Goal: Transaction & Acquisition: Purchase product/service

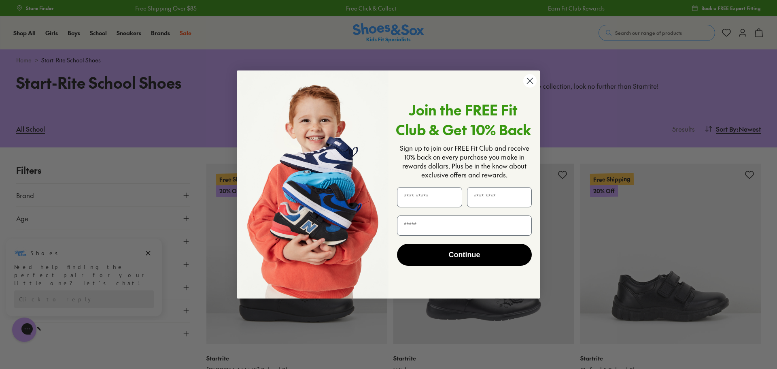
click at [530, 77] on circle "Close dialog" at bounding box center [529, 80] width 13 height 13
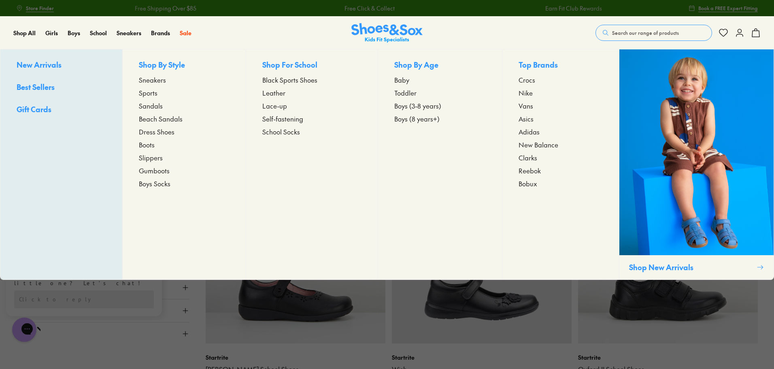
click at [405, 93] on span "Toddler" at bounding box center [405, 93] width 22 height 10
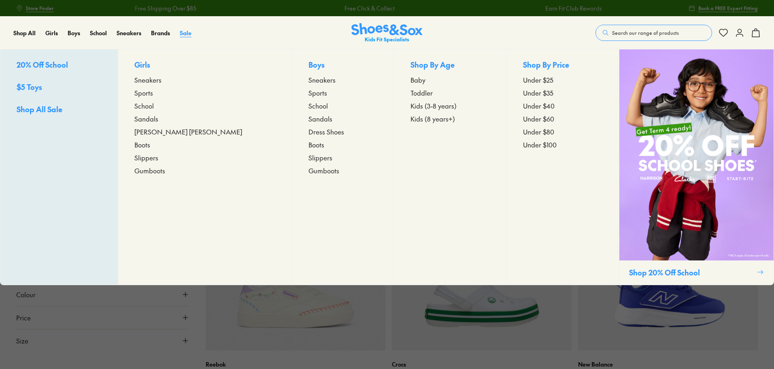
click at [183, 29] on span "Sale" at bounding box center [186, 33] width 12 height 8
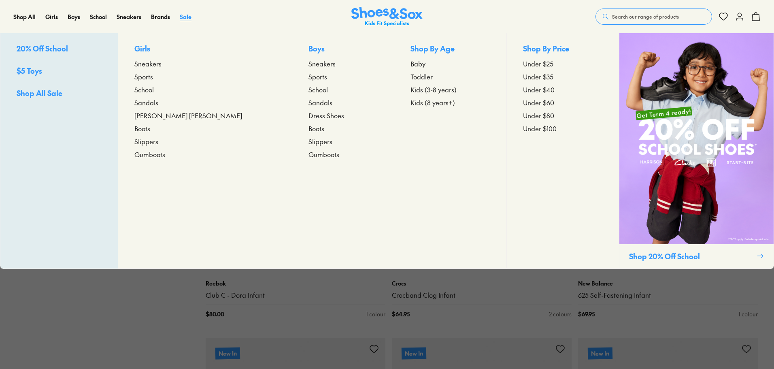
click at [187, 16] on span "Sale" at bounding box center [186, 17] width 12 height 8
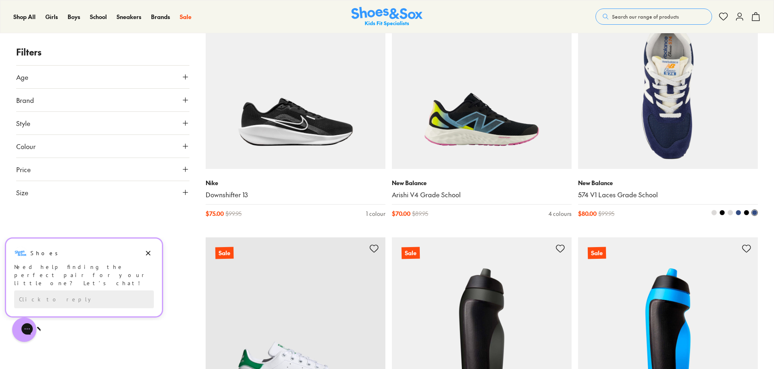
scroll to position [1822, 0]
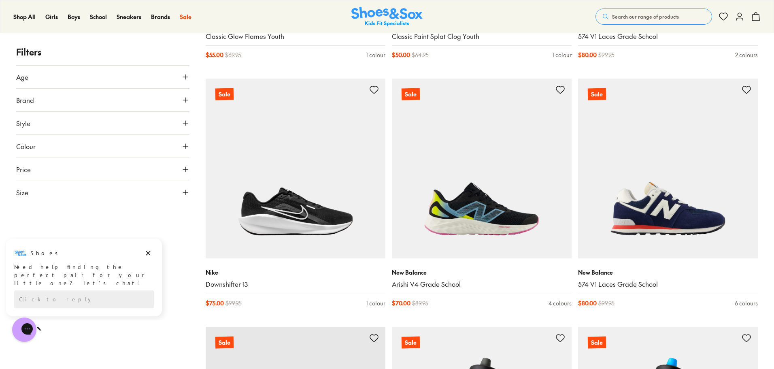
click at [119, 72] on button "Age" at bounding box center [102, 77] width 173 height 23
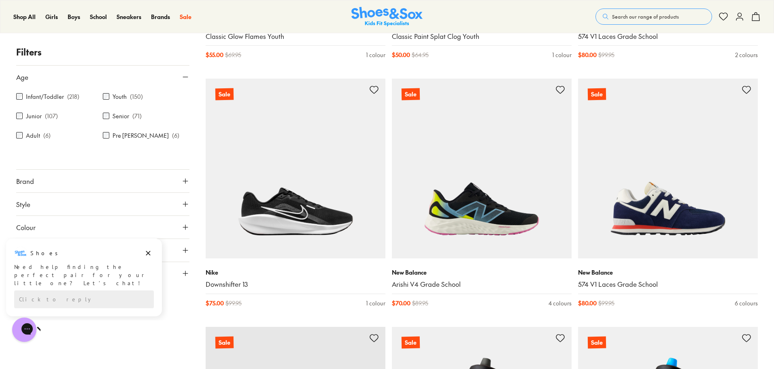
click at [35, 96] on label "Infant/Toddler" at bounding box center [45, 96] width 38 height 9
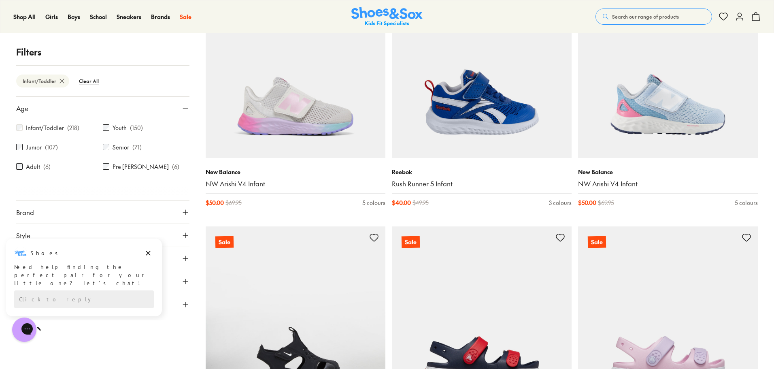
scroll to position [188, 0]
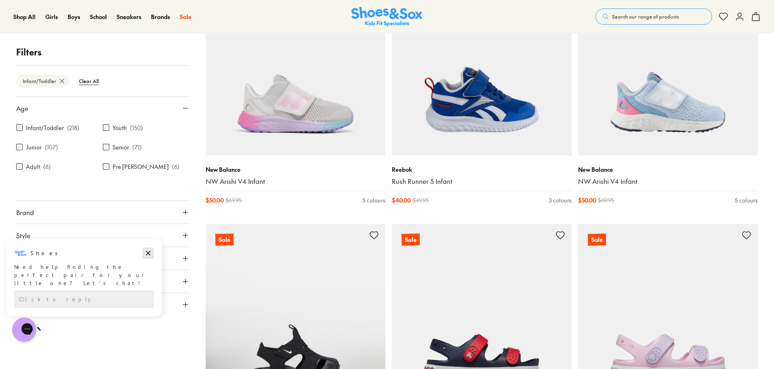
click at [153, 256] on button "Dismiss campaign" at bounding box center [148, 252] width 11 height 11
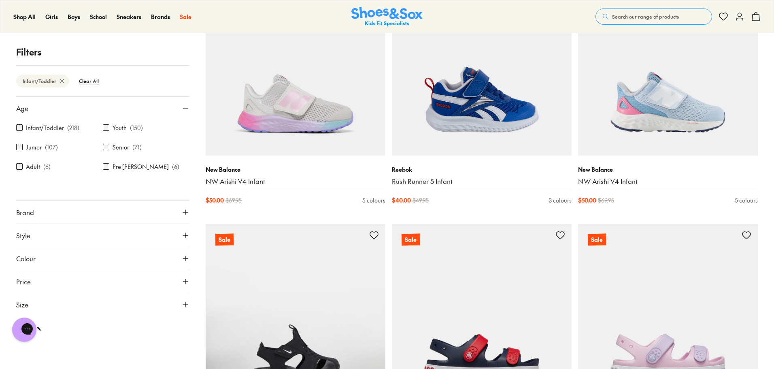
click at [175, 279] on button "Price" at bounding box center [102, 281] width 173 height 23
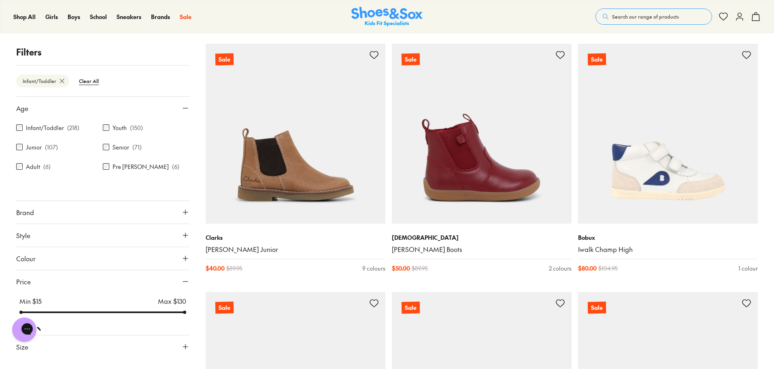
scroll to position [850, 0]
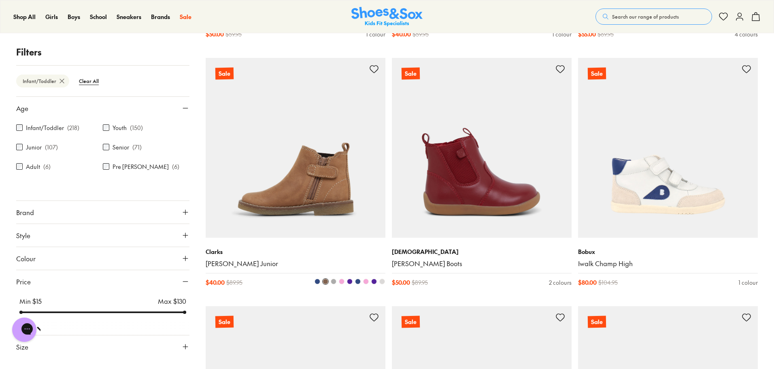
click at [349, 206] on img at bounding box center [296, 148] width 180 height 180
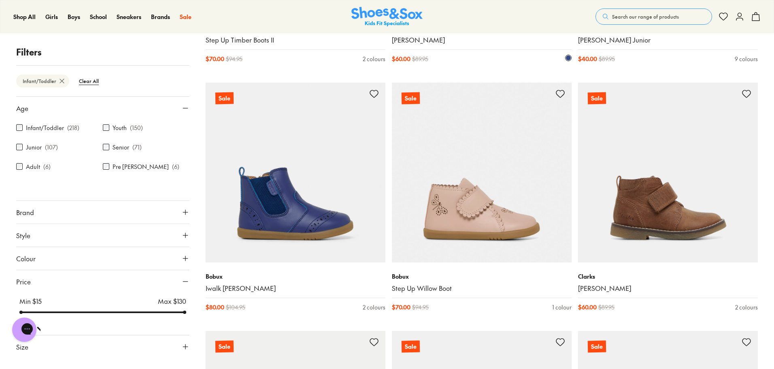
scroll to position [2105, 0]
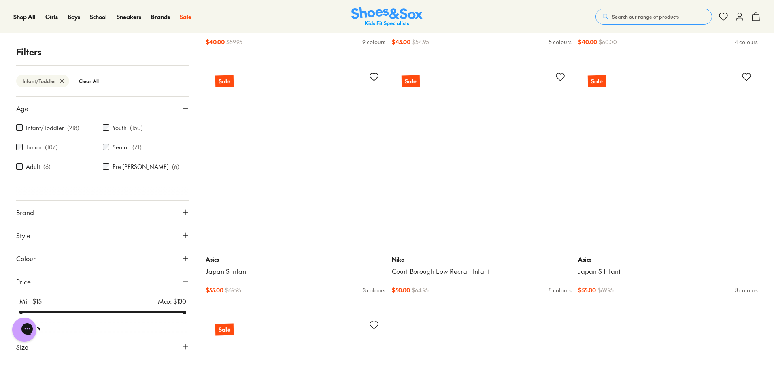
scroll to position [5101, 0]
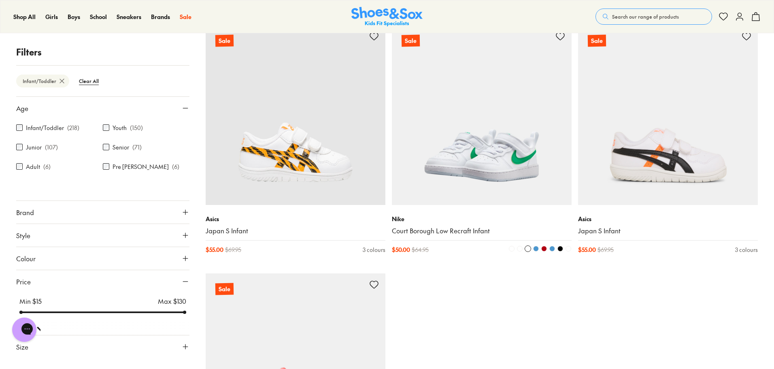
click at [502, 193] on img at bounding box center [482, 115] width 180 height 180
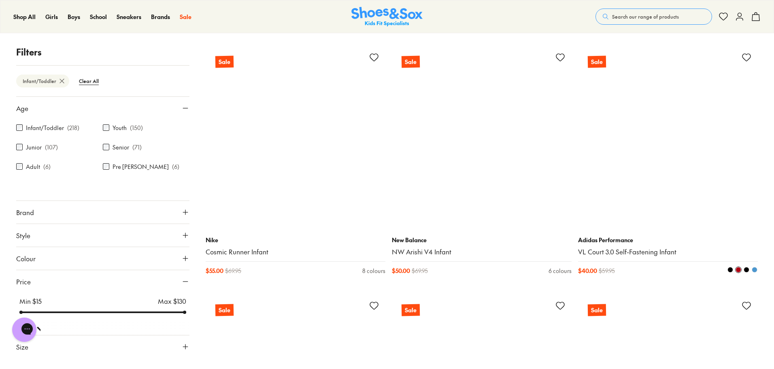
scroll to position [5627, 0]
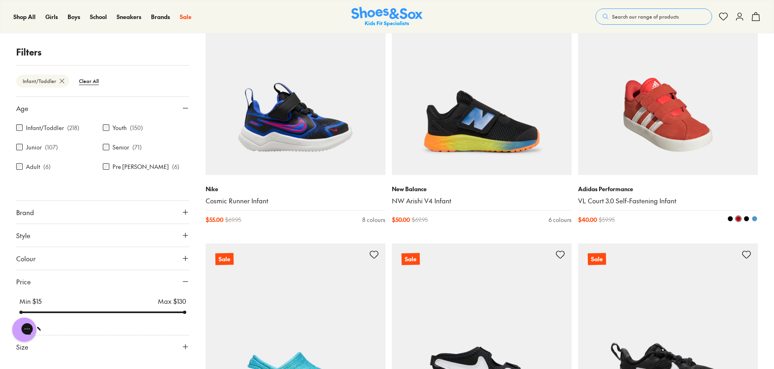
click at [702, 167] on img at bounding box center [668, 85] width 180 height 180
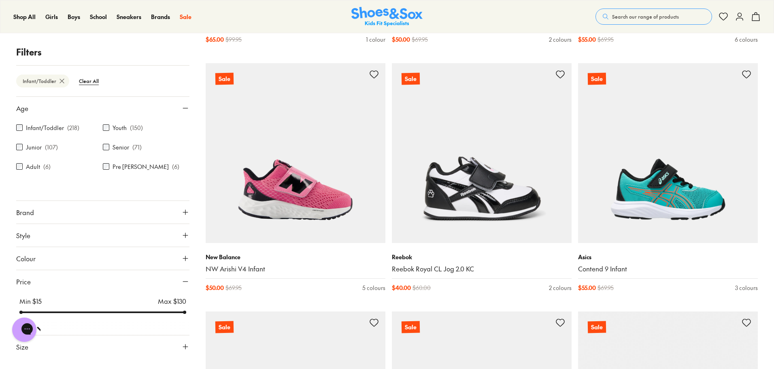
scroll to position [6316, 0]
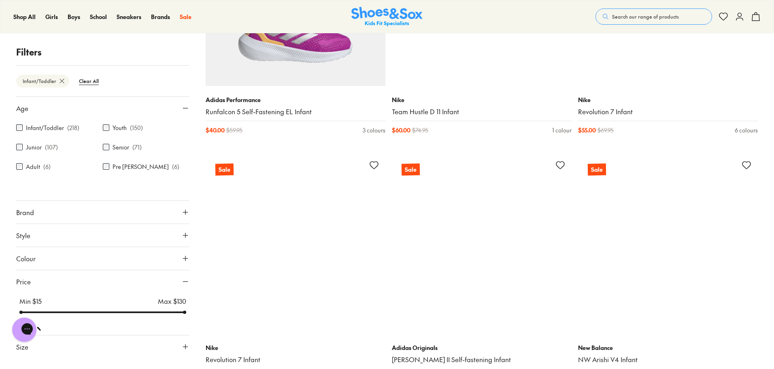
scroll to position [8299, 0]
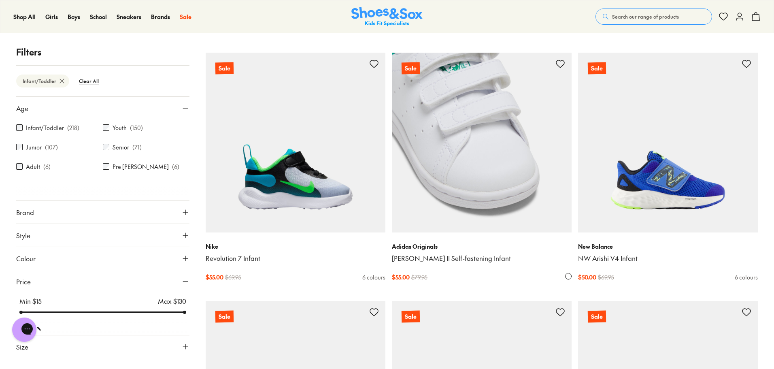
click at [506, 182] on img at bounding box center [482, 143] width 180 height 180
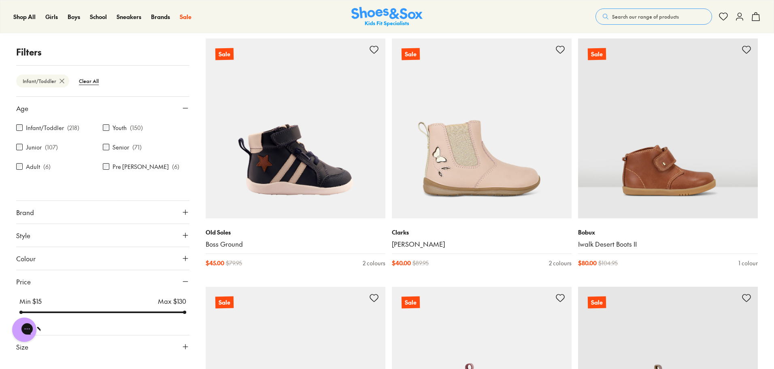
scroll to position [9757, 0]
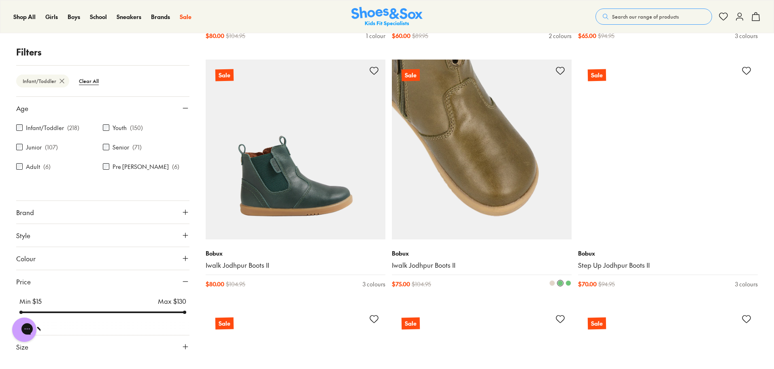
scroll to position [10567, 0]
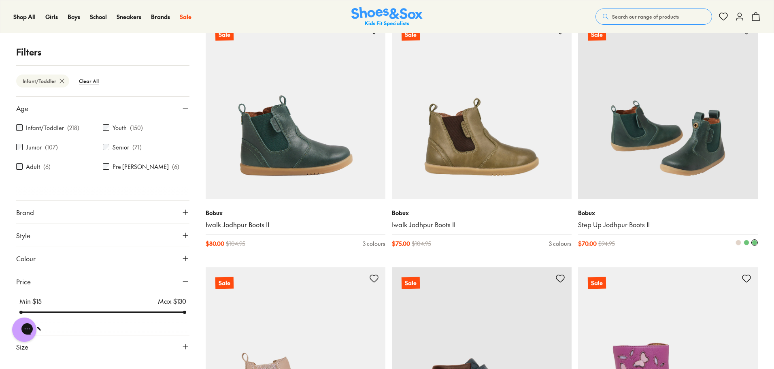
click at [672, 191] on img at bounding box center [668, 109] width 180 height 180
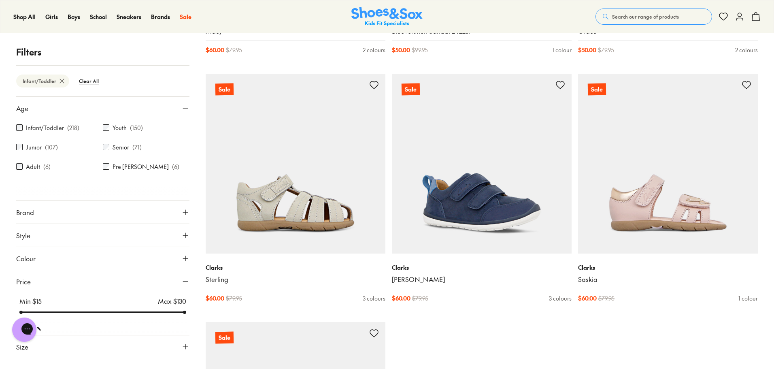
scroll to position [12996, 0]
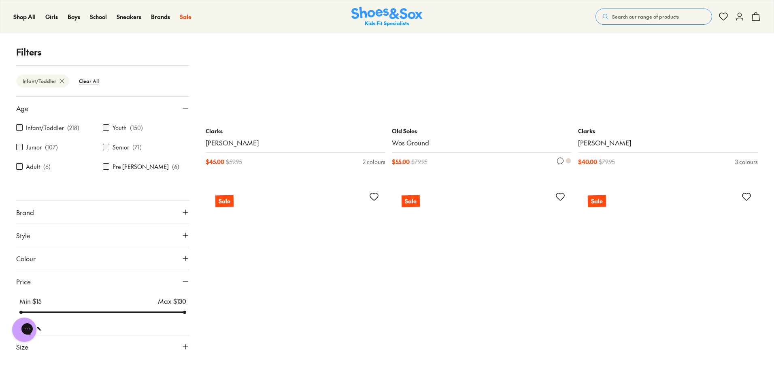
scroll to position [14817, 0]
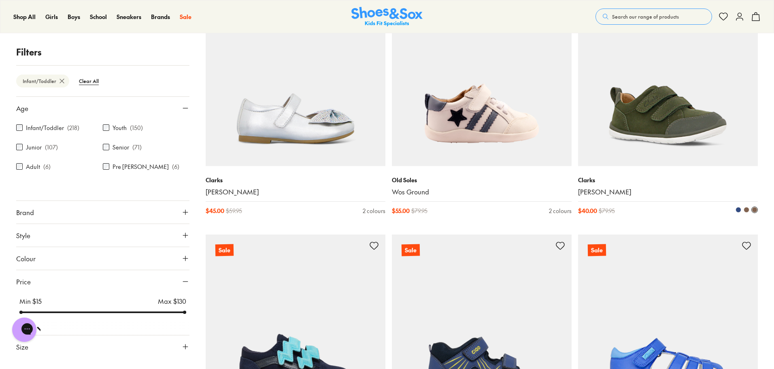
click at [668, 152] on img at bounding box center [668, 76] width 180 height 180
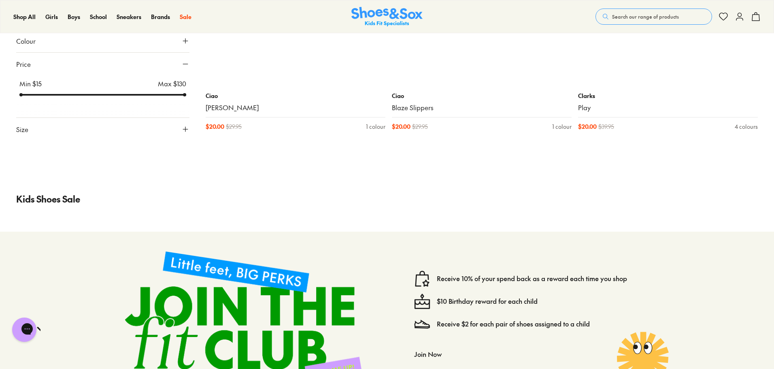
scroll to position [18137, 0]
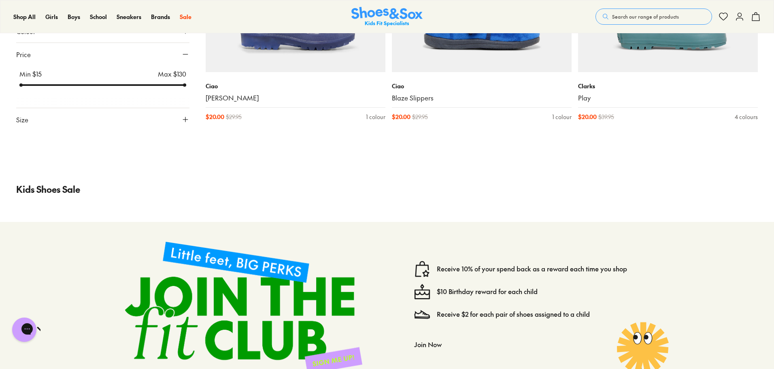
click at [537, 211] on div "Kids Shoes Sale" at bounding box center [387, 193] width 774 height 55
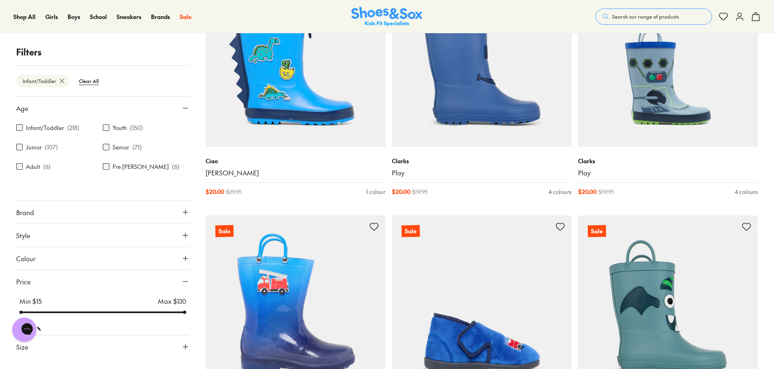
scroll to position [17813, 0]
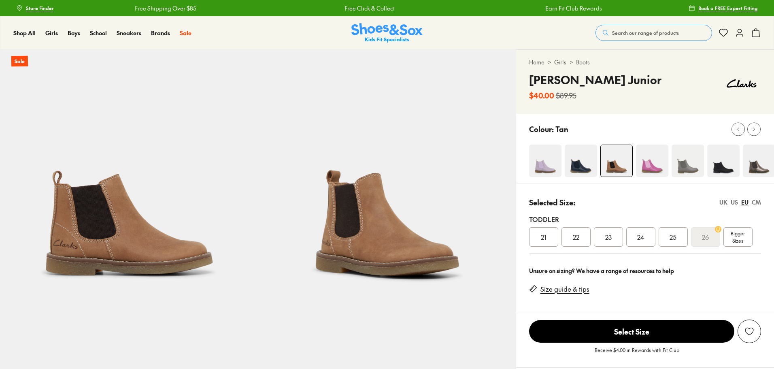
select select "*"
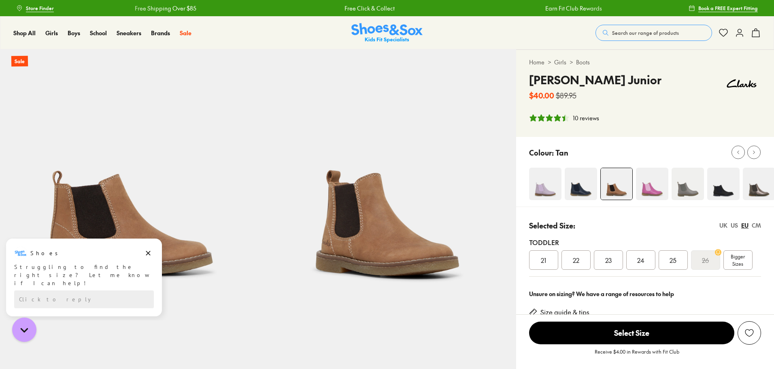
click at [583, 174] on img at bounding box center [581, 184] width 32 height 32
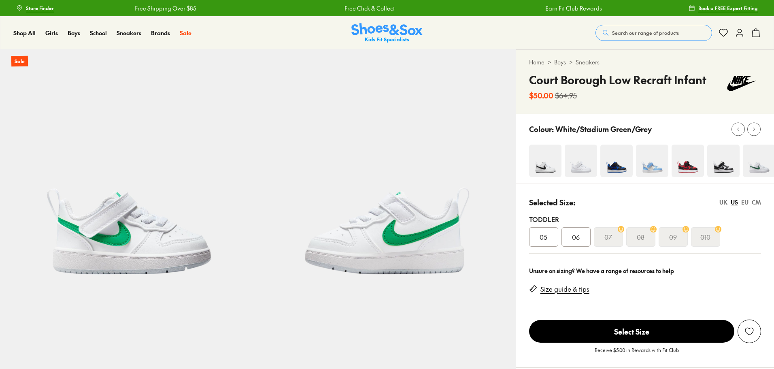
select select "*"
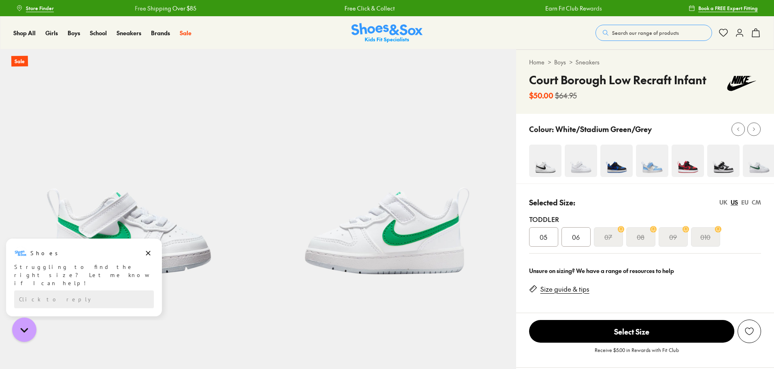
click at [576, 286] on link "Size guide & tips" at bounding box center [564, 289] width 49 height 9
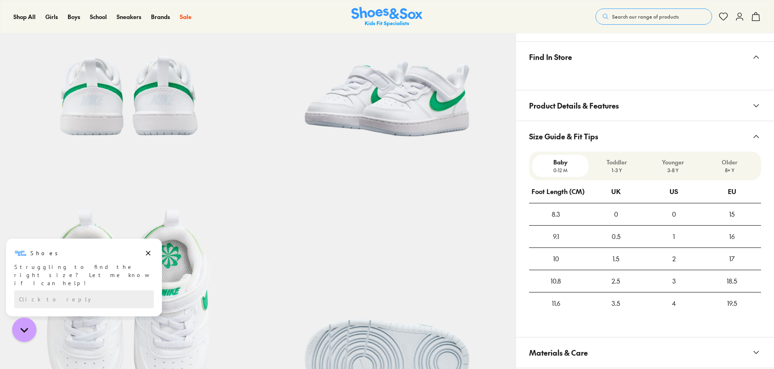
scroll to position [396, 0]
click at [630, 169] on p "1-3 Y" at bounding box center [617, 170] width 50 height 7
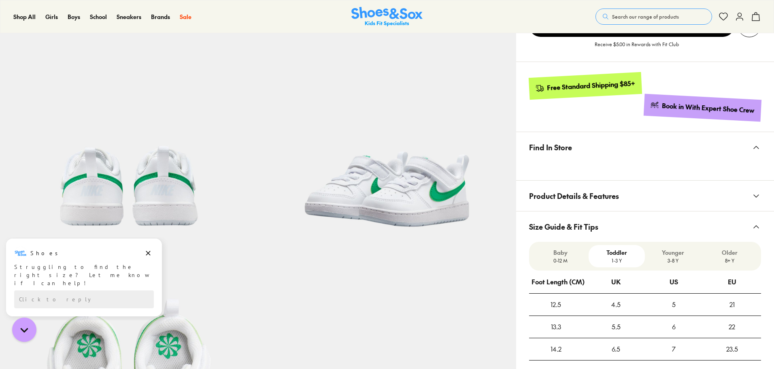
scroll to position [112, 0]
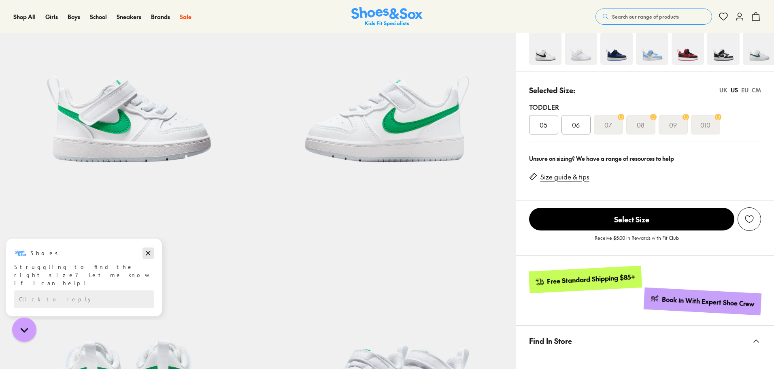
click at [143, 253] on button "Dismiss campaign" at bounding box center [148, 252] width 11 height 11
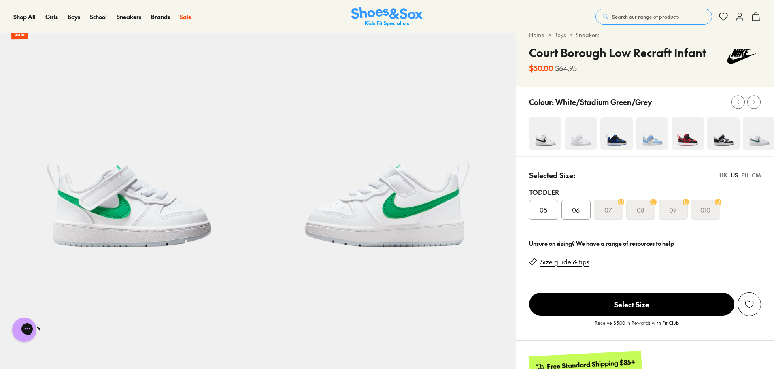
scroll to position [0, 0]
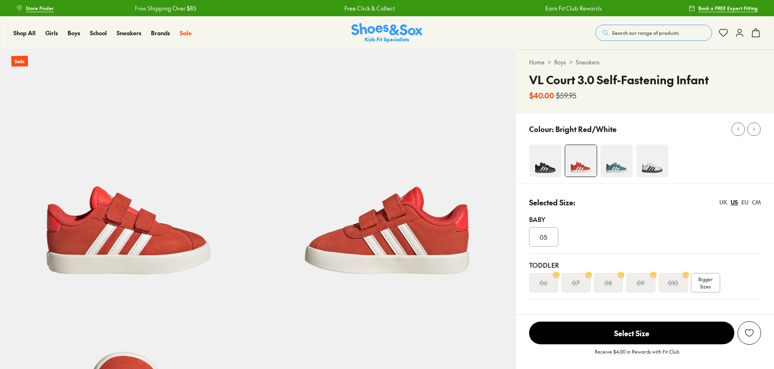
select select "*"
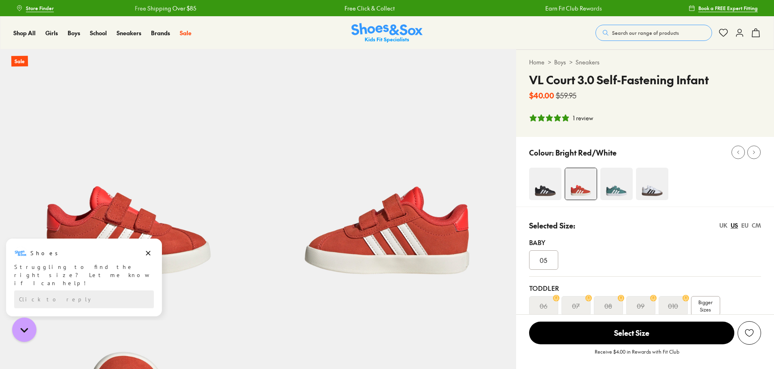
click at [622, 173] on img at bounding box center [616, 184] width 32 height 32
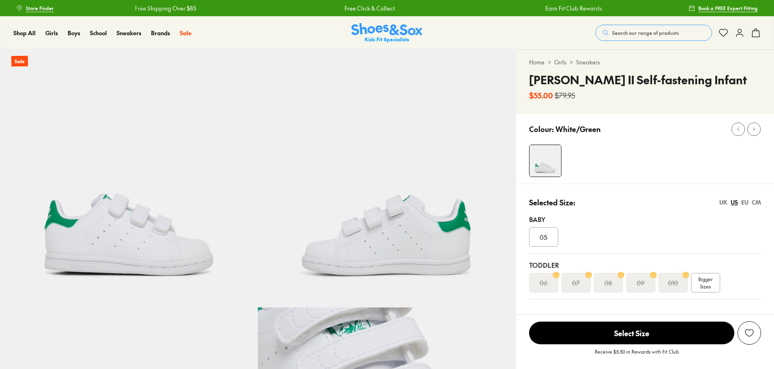
select select "*"
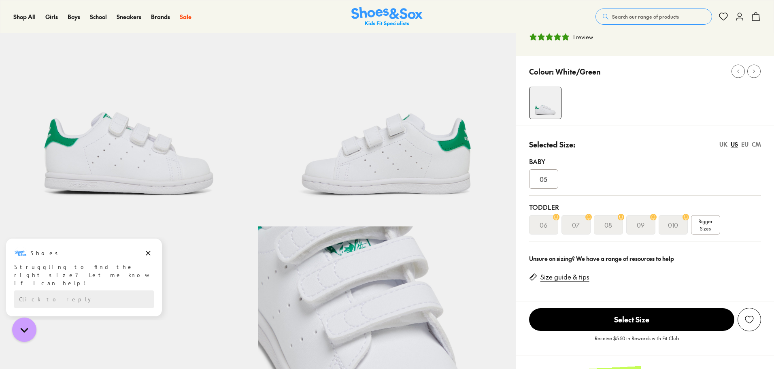
scroll to position [121, 0]
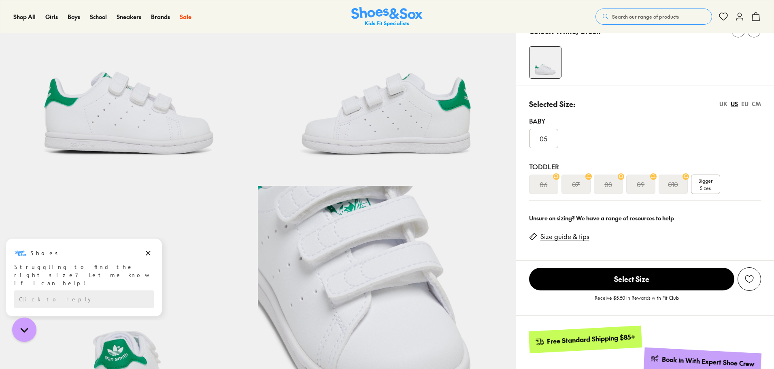
click at [577, 240] on link "Size guide & tips" at bounding box center [564, 236] width 49 height 9
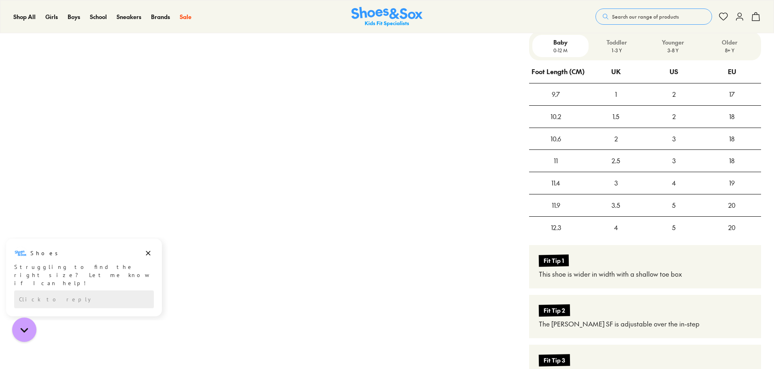
scroll to position [586, 0]
click at [606, 43] on p "Toddler" at bounding box center [617, 41] width 50 height 9
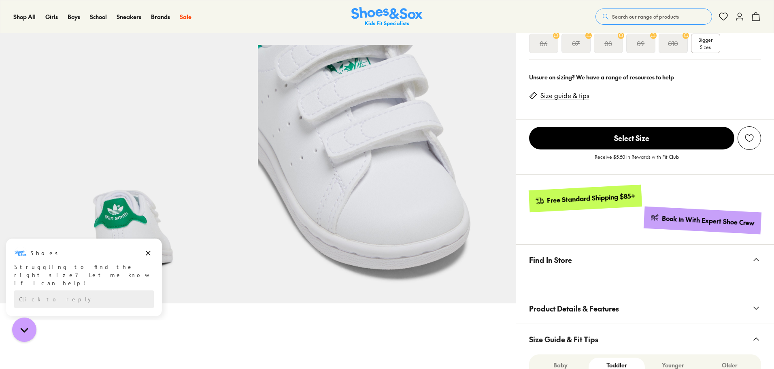
scroll to position [0, 0]
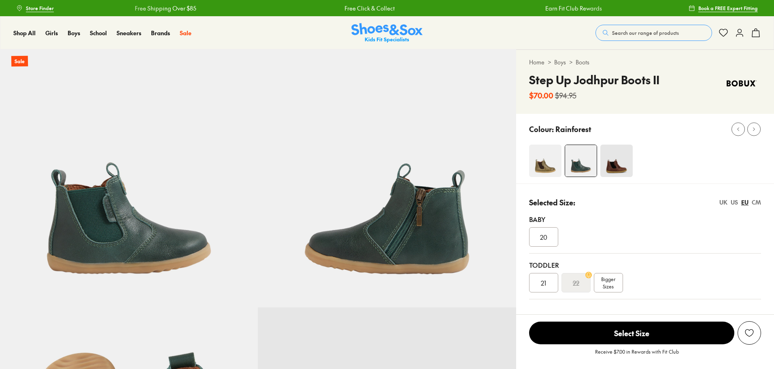
select select "*"
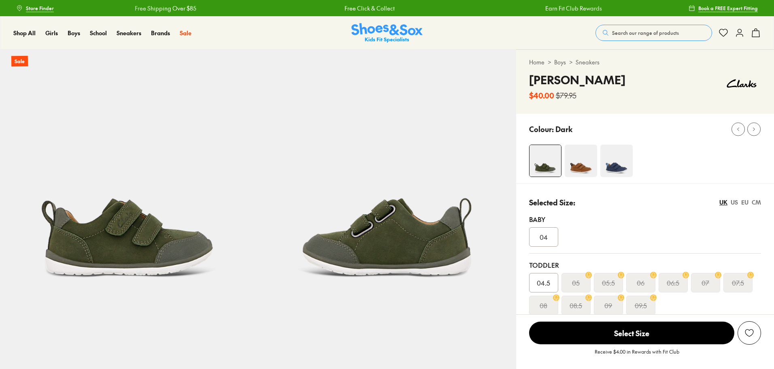
select select "*"
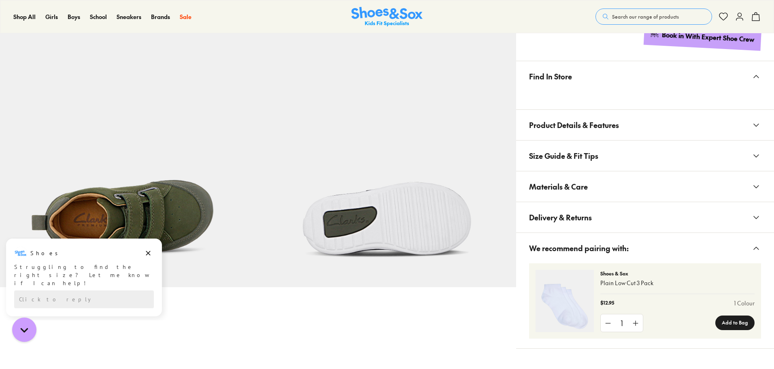
scroll to position [526, 0]
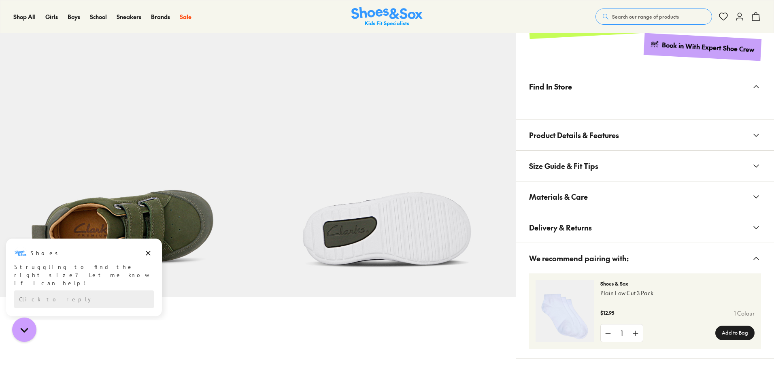
click at [535, 191] on span "Materials & Care" at bounding box center [558, 197] width 59 height 24
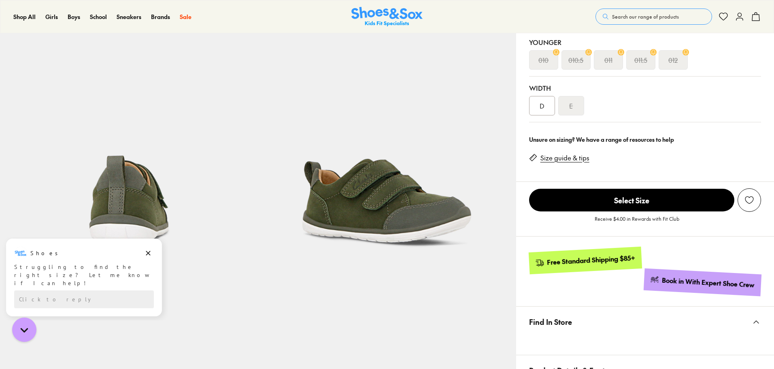
scroll to position [243, 0]
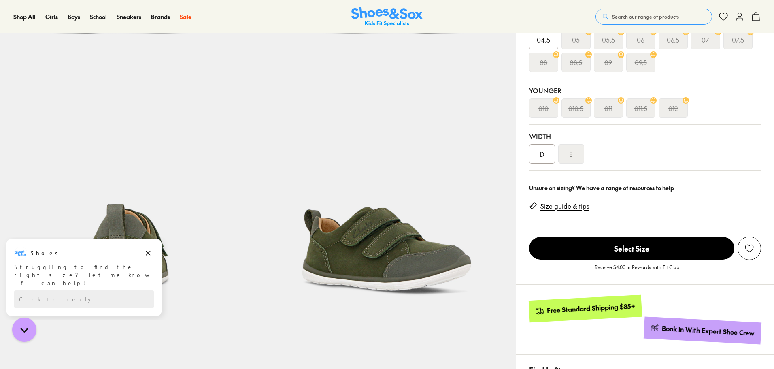
click at [436, 254] on img at bounding box center [387, 193] width 258 height 258
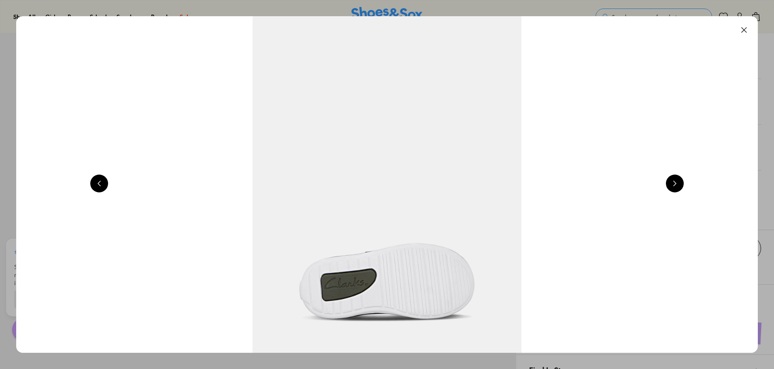
scroll to position [0, 2980]
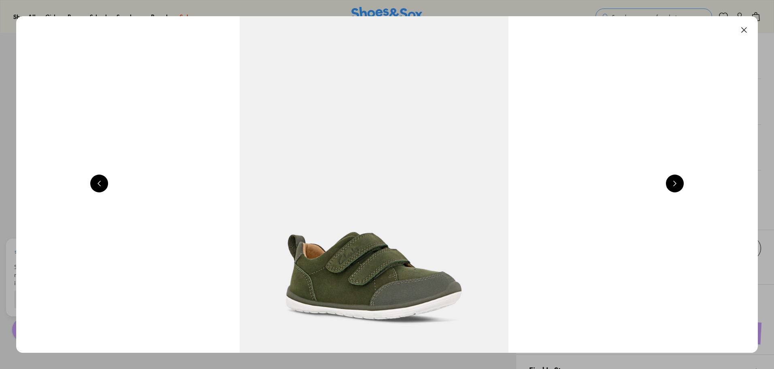
click at [421, 299] on img at bounding box center [374, 184] width 742 height 336
click at [676, 185] on button at bounding box center [675, 183] width 18 height 18
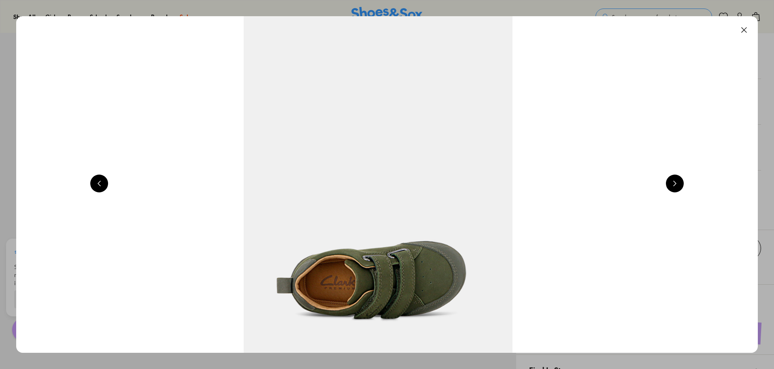
scroll to position [0, 3725]
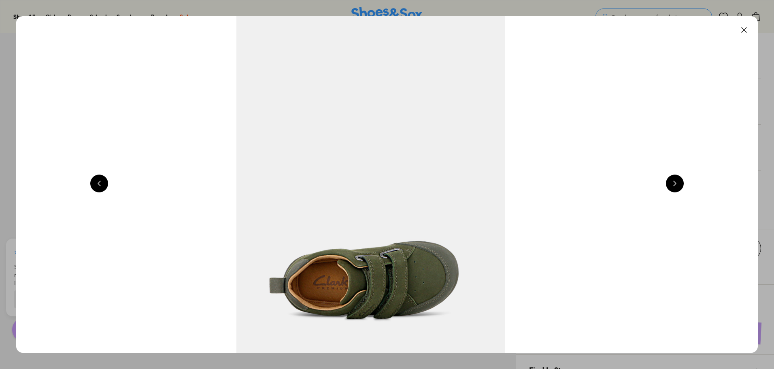
click at [676, 185] on button at bounding box center [675, 183] width 18 height 18
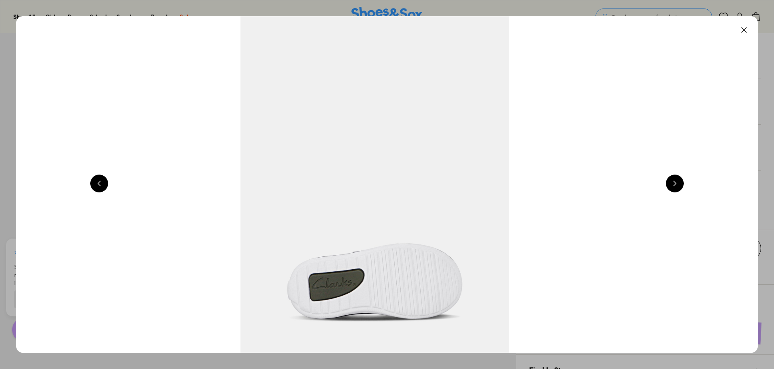
scroll to position [0, 4470]
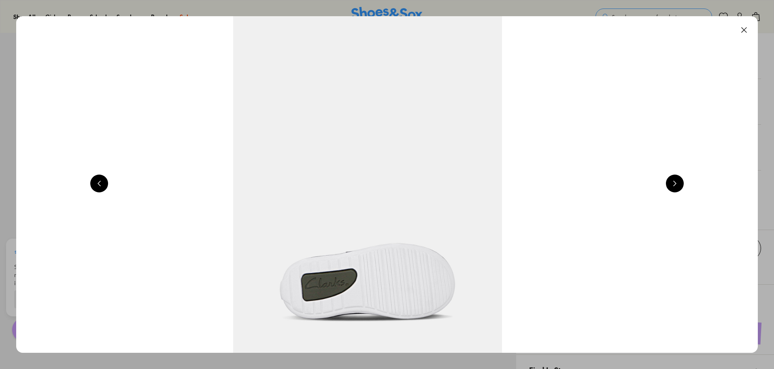
click at [679, 187] on button at bounding box center [675, 183] width 18 height 18
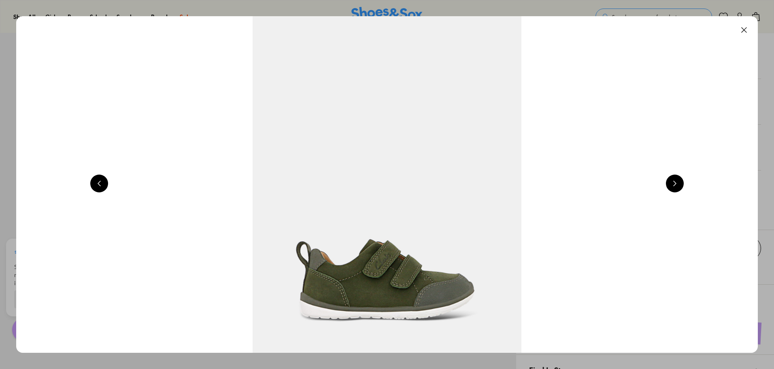
scroll to position [0, 745]
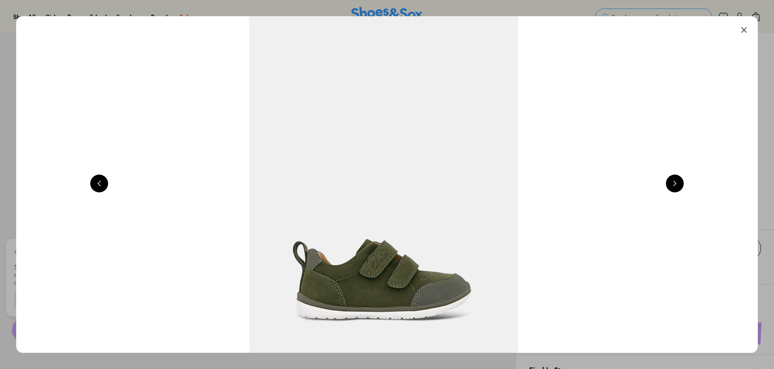
click at [745, 35] on button at bounding box center [744, 30] width 18 height 18
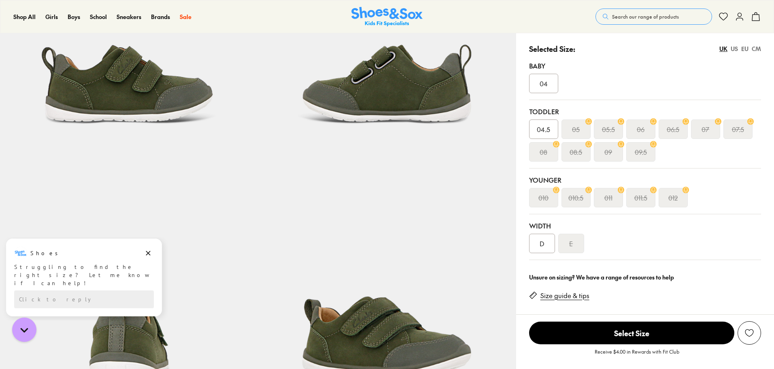
scroll to position [0, 0]
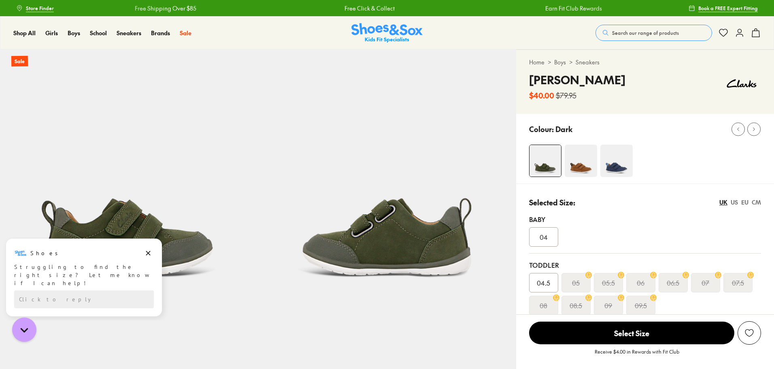
click at [620, 168] on img at bounding box center [616, 161] width 32 height 32
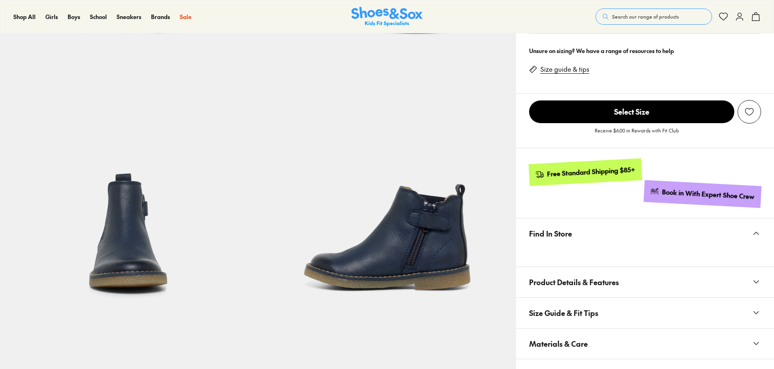
select select "*"
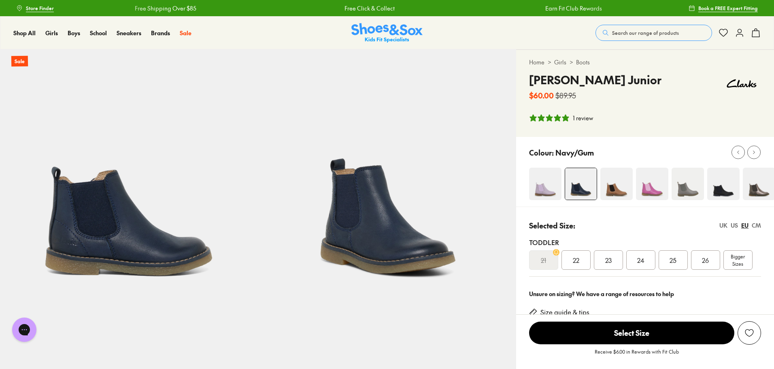
click at [630, 188] on img at bounding box center [616, 184] width 32 height 32
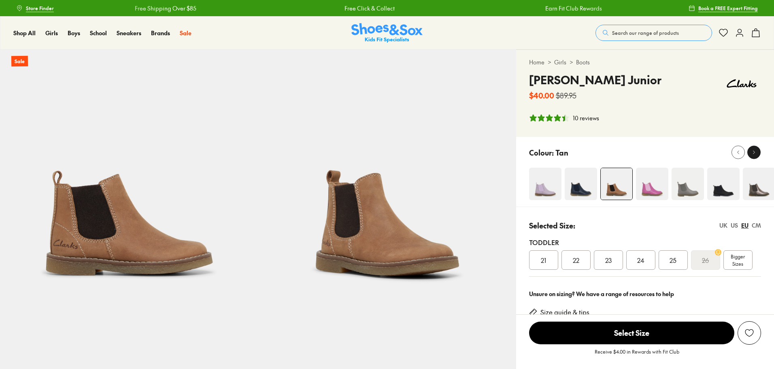
click at [758, 151] on button at bounding box center [753, 152] width 13 height 13
select select "*"
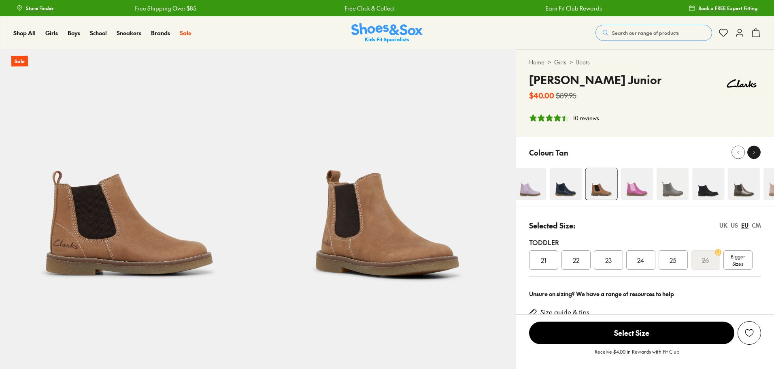
click at [753, 149] on icon at bounding box center [754, 152] width 6 height 6
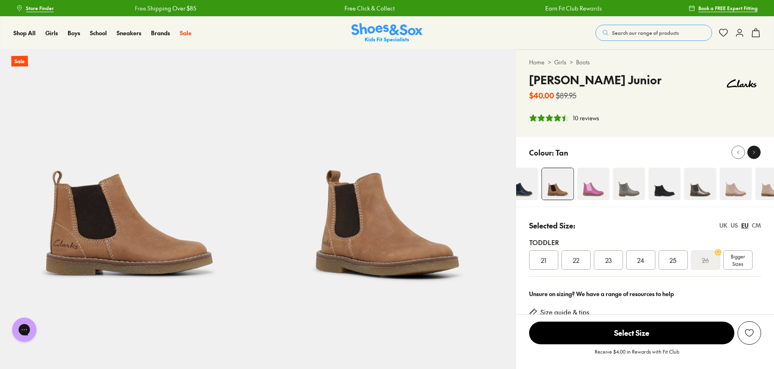
click at [753, 149] on icon at bounding box center [754, 152] width 6 height 6
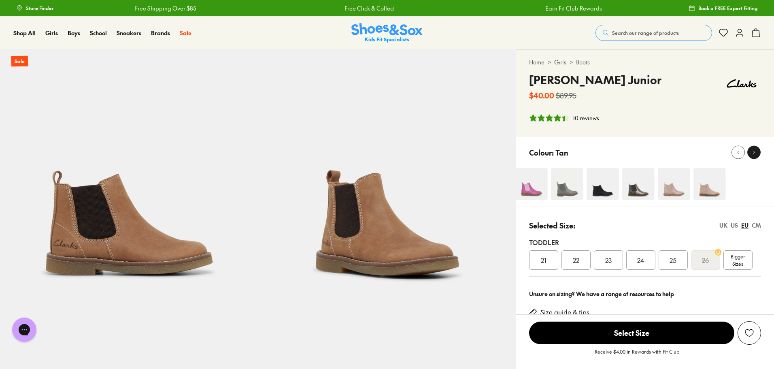
click at [753, 149] on icon at bounding box center [754, 152] width 6 height 6
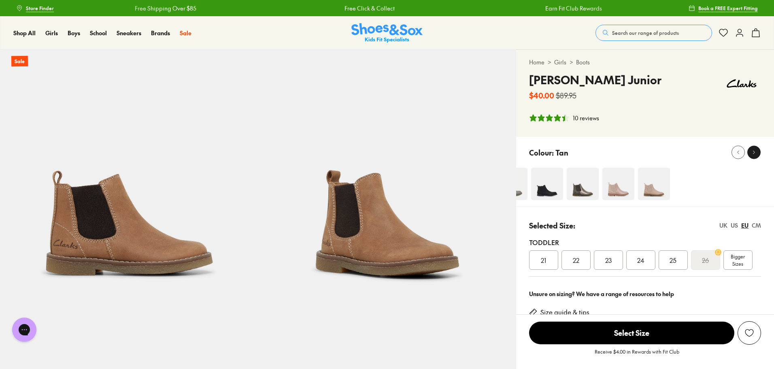
click at [753, 149] on icon at bounding box center [754, 152] width 6 height 6
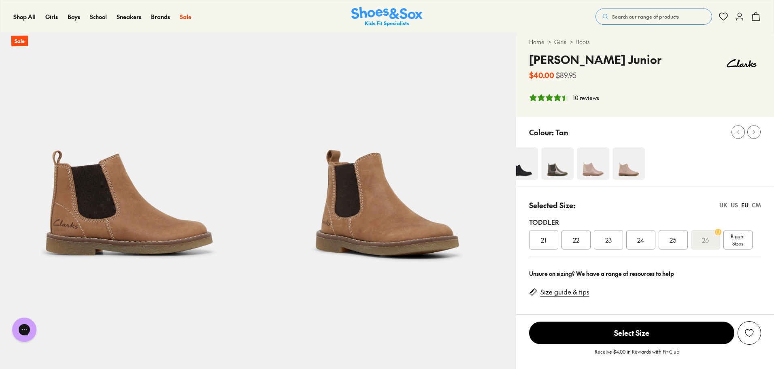
scroll to position [40, 0]
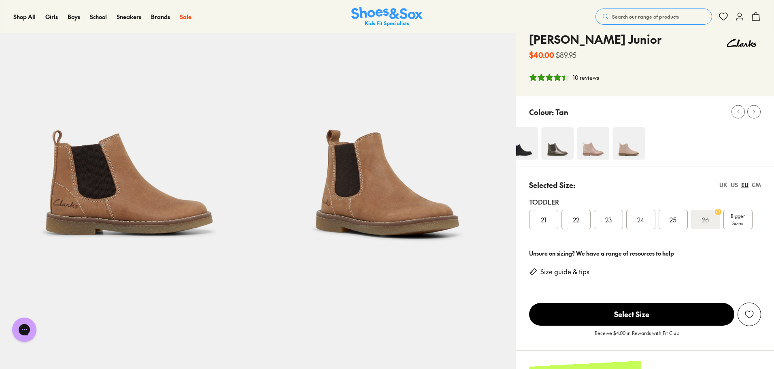
click at [580, 274] on link "Size guide & tips" at bounding box center [564, 271] width 49 height 9
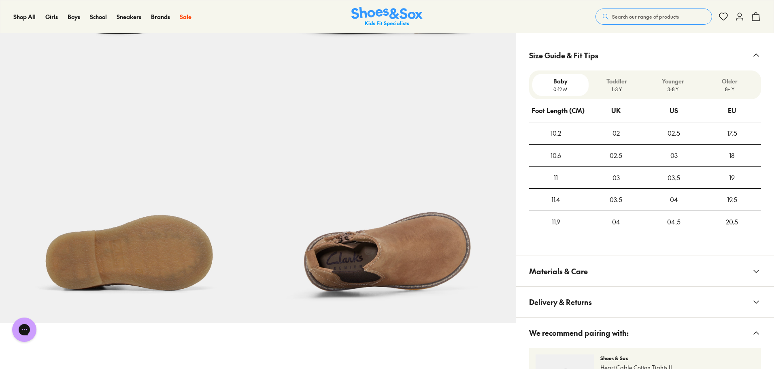
scroll to position [500, 0]
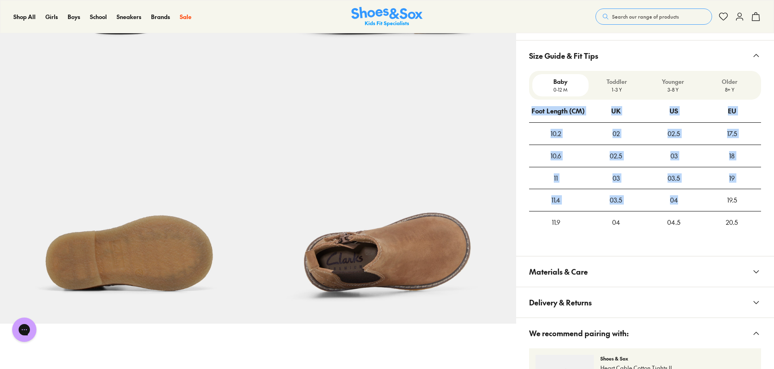
drag, startPoint x: 690, startPoint y: 190, endPoint x: 768, endPoint y: 209, distance: 79.6
click at [768, 209] on div "Baby 0-12 M Toddler 1-3 Y Younger 3-8 Y Older 8+ Y Foot Length (CM) UK US EU 10…" at bounding box center [645, 159] width 258 height 176
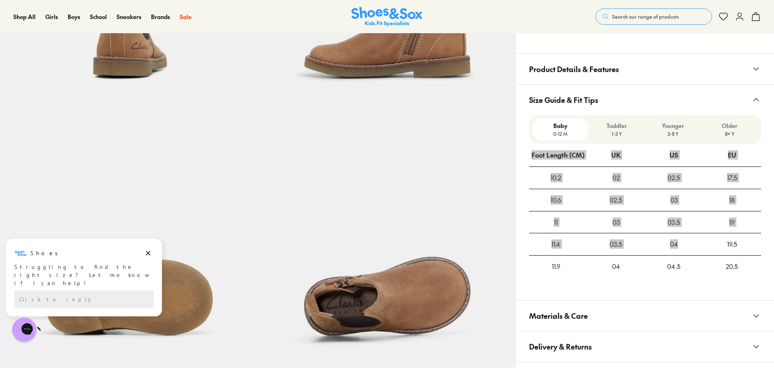
scroll to position [460, 0]
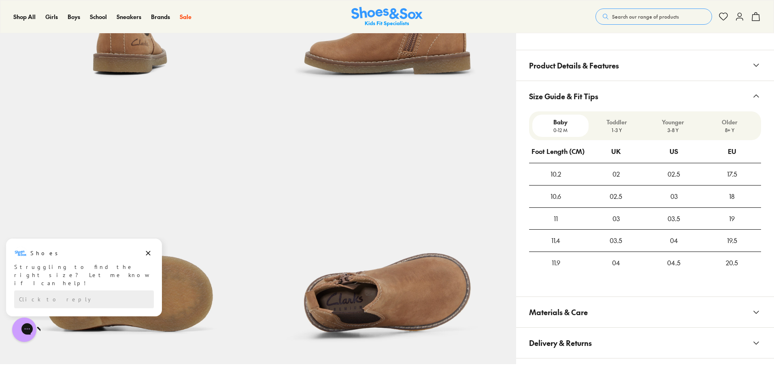
click at [662, 196] on div "03" at bounding box center [674, 196] width 58 height 22
drag, startPoint x: 621, startPoint y: 201, endPoint x: 632, endPoint y: 195, distance: 12.0
click div "02.5"
click p "Toddler"
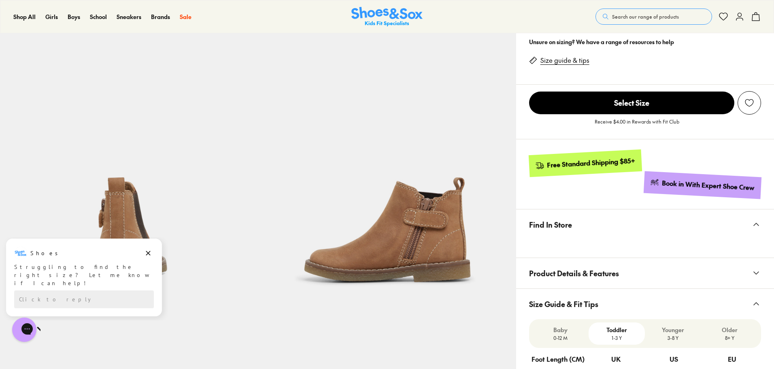
scroll to position [338, 0]
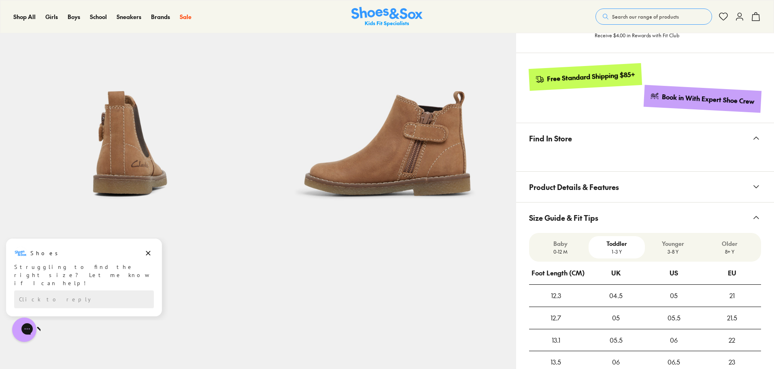
click p "Baby"
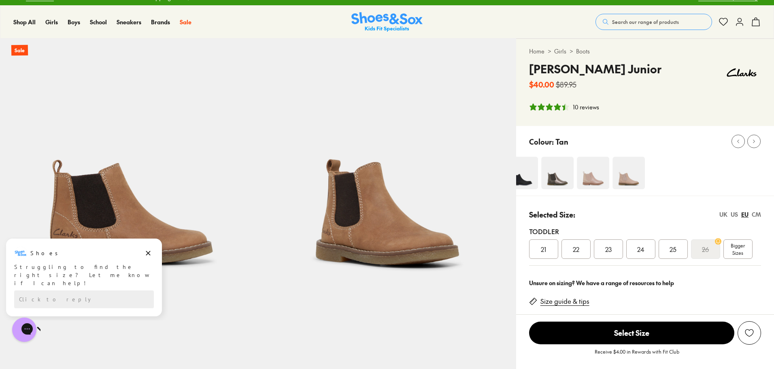
scroll to position [0, 0]
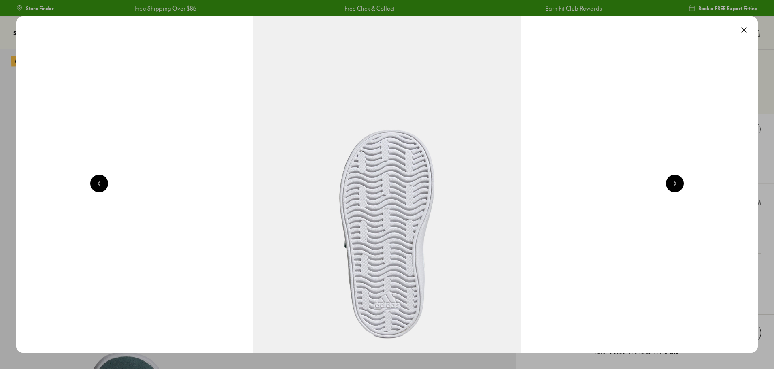
click at [751, 34] on button at bounding box center [744, 30] width 18 height 18
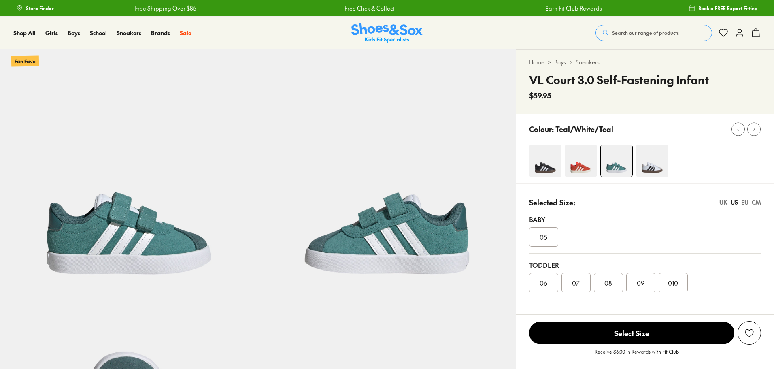
select select "*"
click at [567, 162] on img at bounding box center [581, 161] width 32 height 32
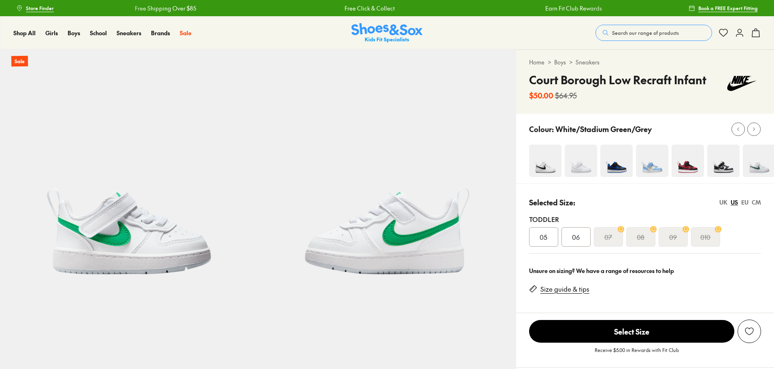
select select "*"
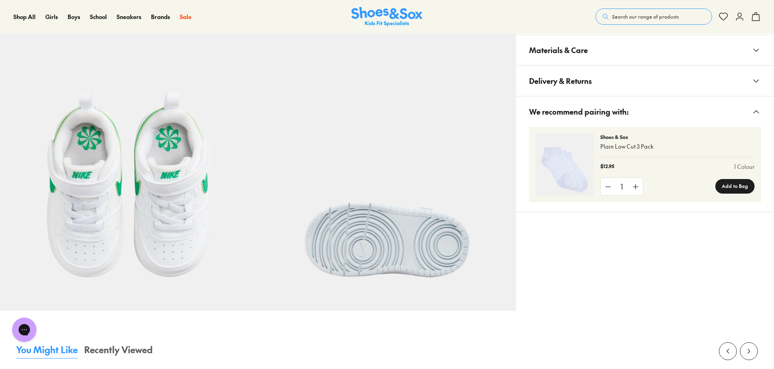
scroll to position [445, 0]
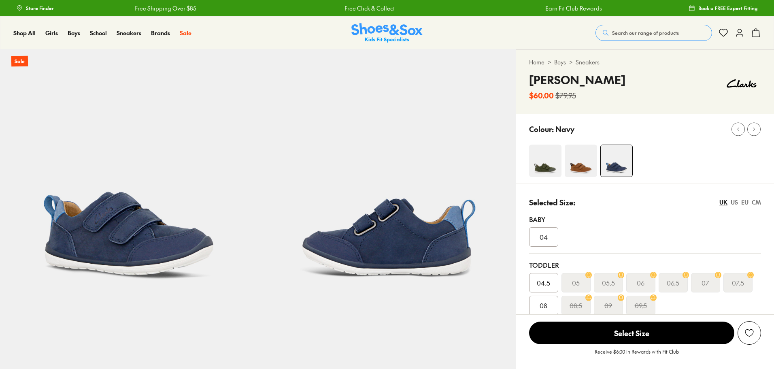
select select "*"
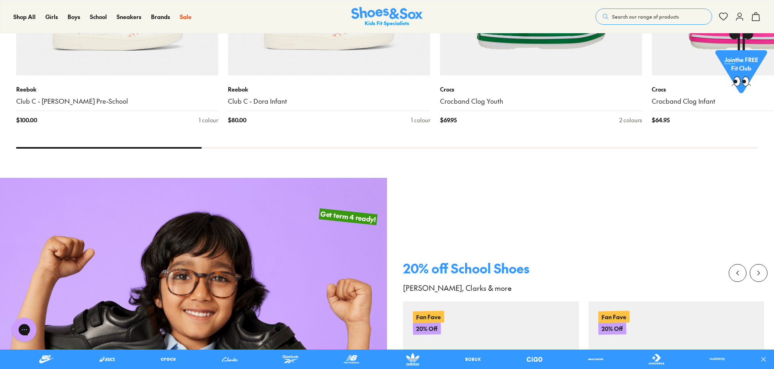
scroll to position [850, 0]
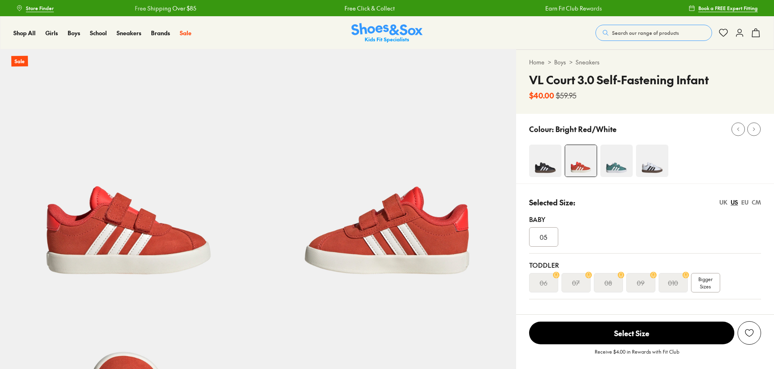
select select "*"
